Goal: Check status

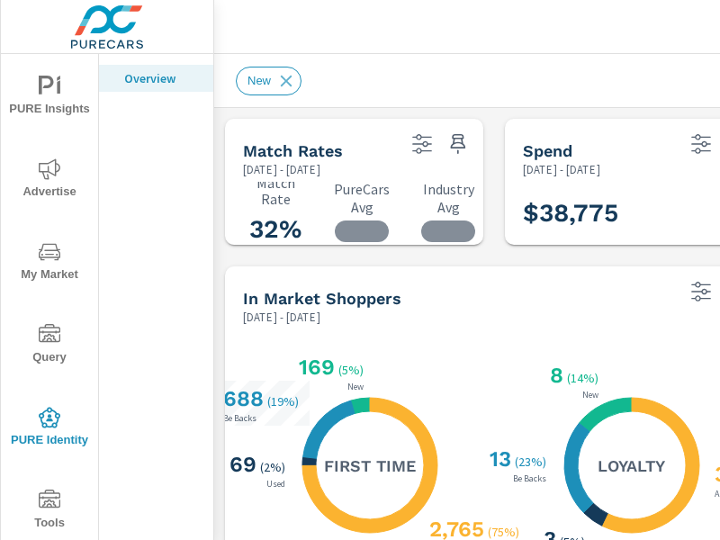
scroll to position [211, 0]
